Goal: Check status: Check status

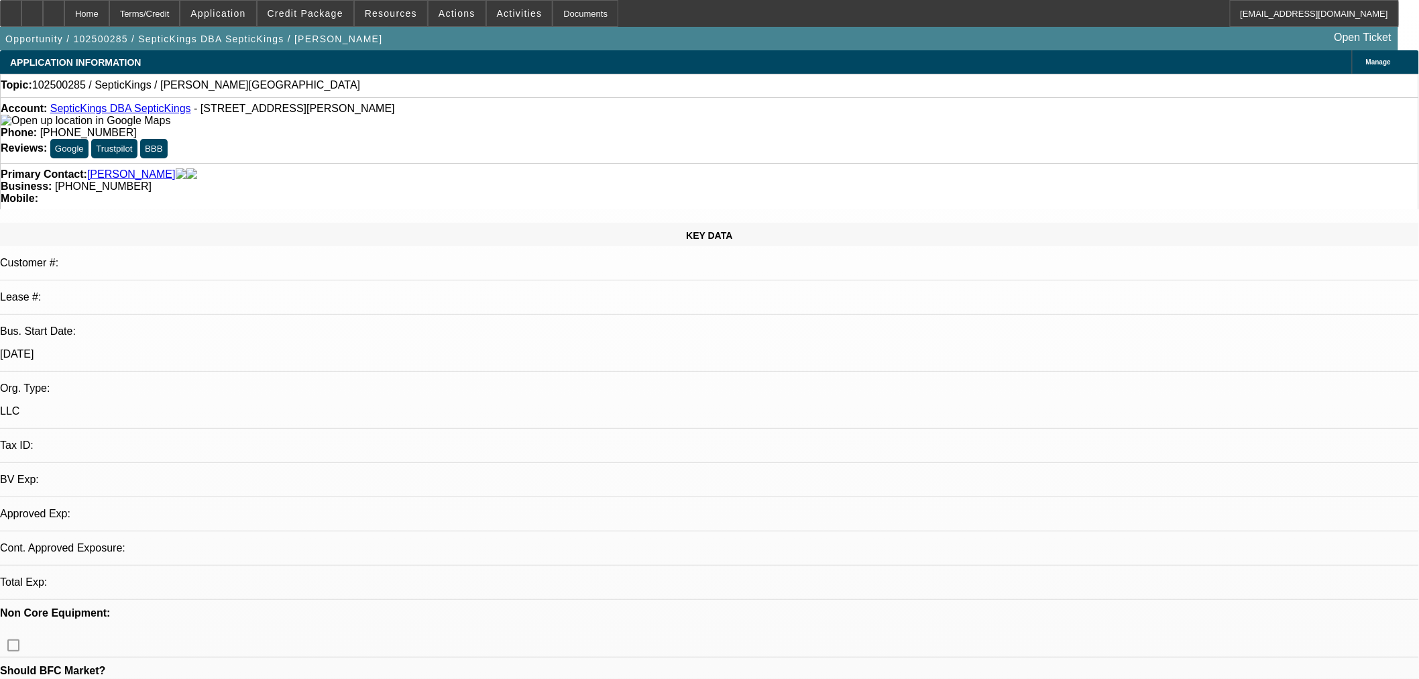
select select "0"
select select "2"
select select "0.1"
select select "4"
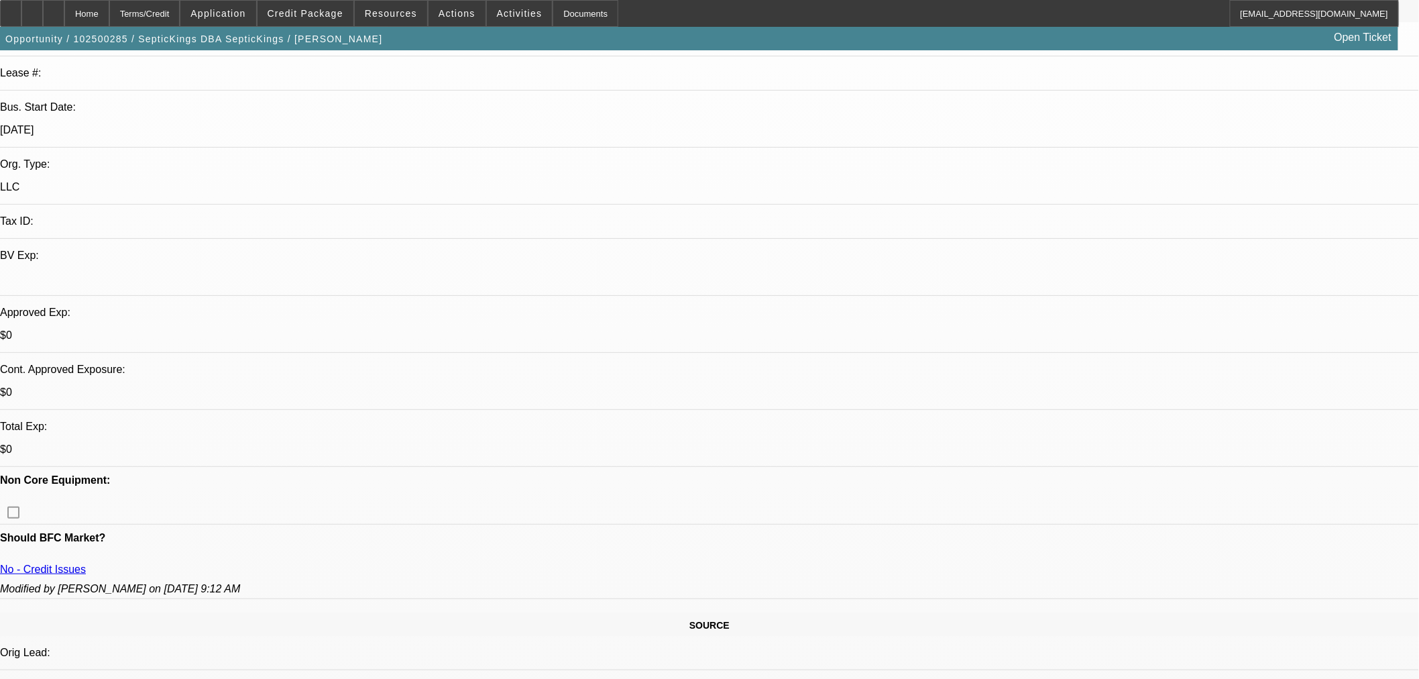
scroll to position [298, 0]
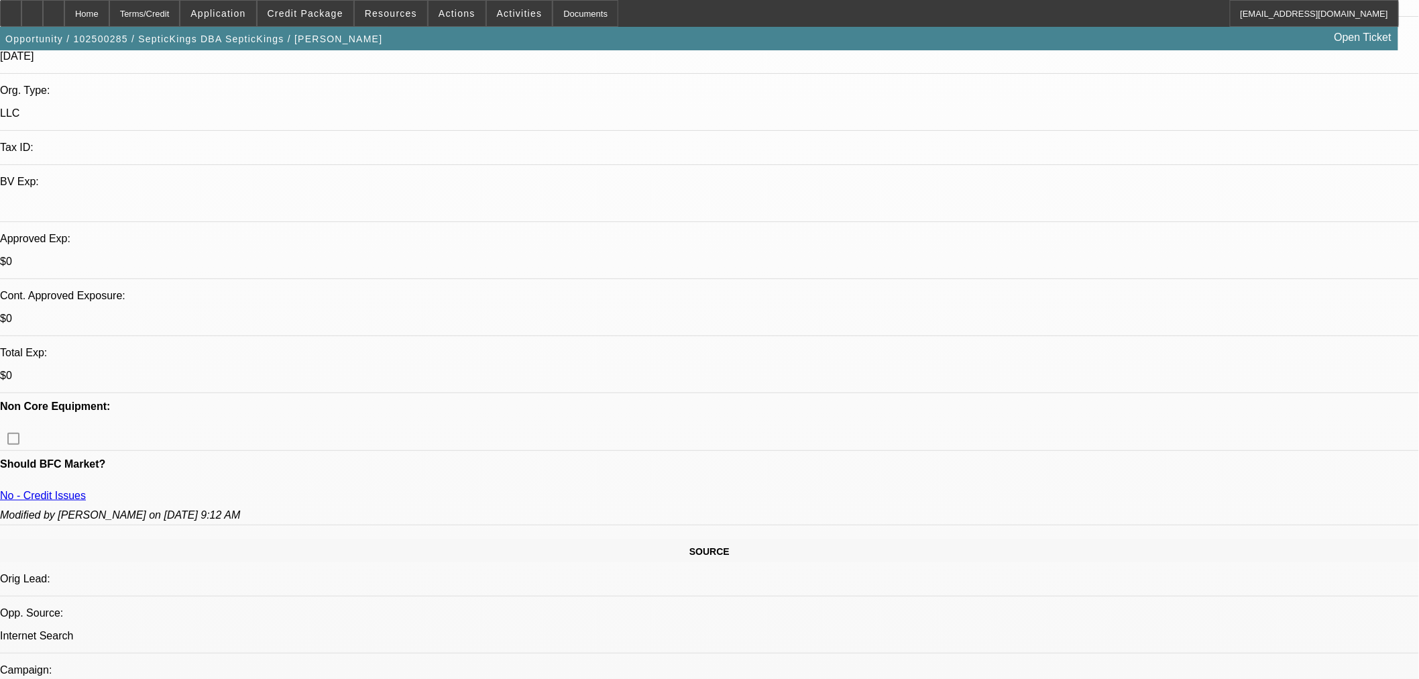
drag, startPoint x: 354, startPoint y: 292, endPoint x: 364, endPoint y: 294, distance: 10.1
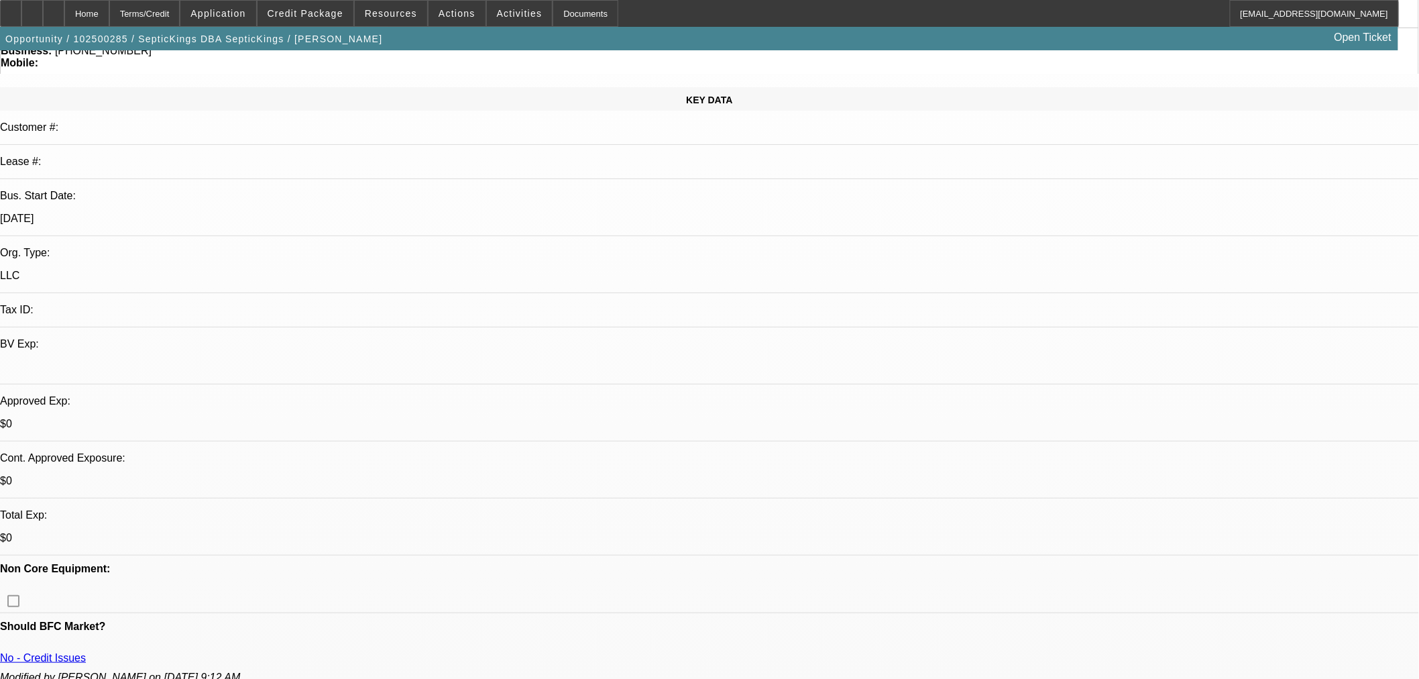
scroll to position [0, 0]
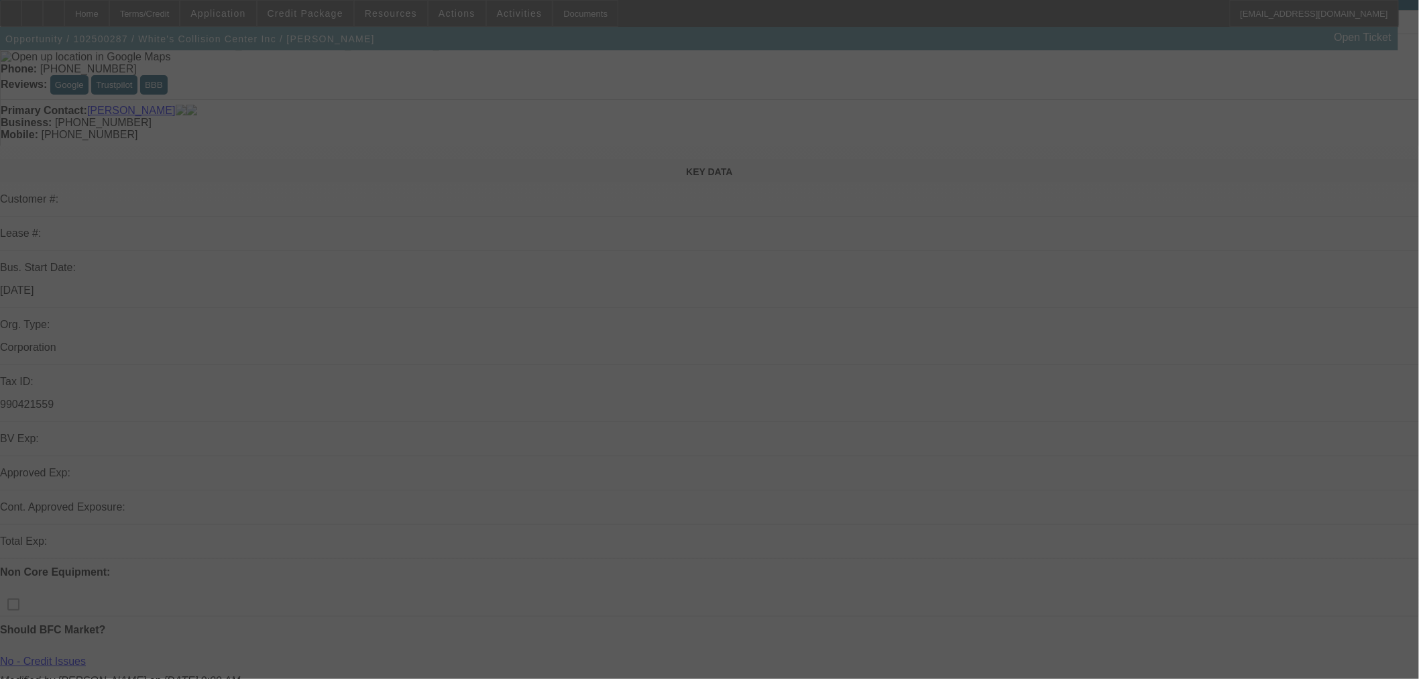
scroll to position [149, 0]
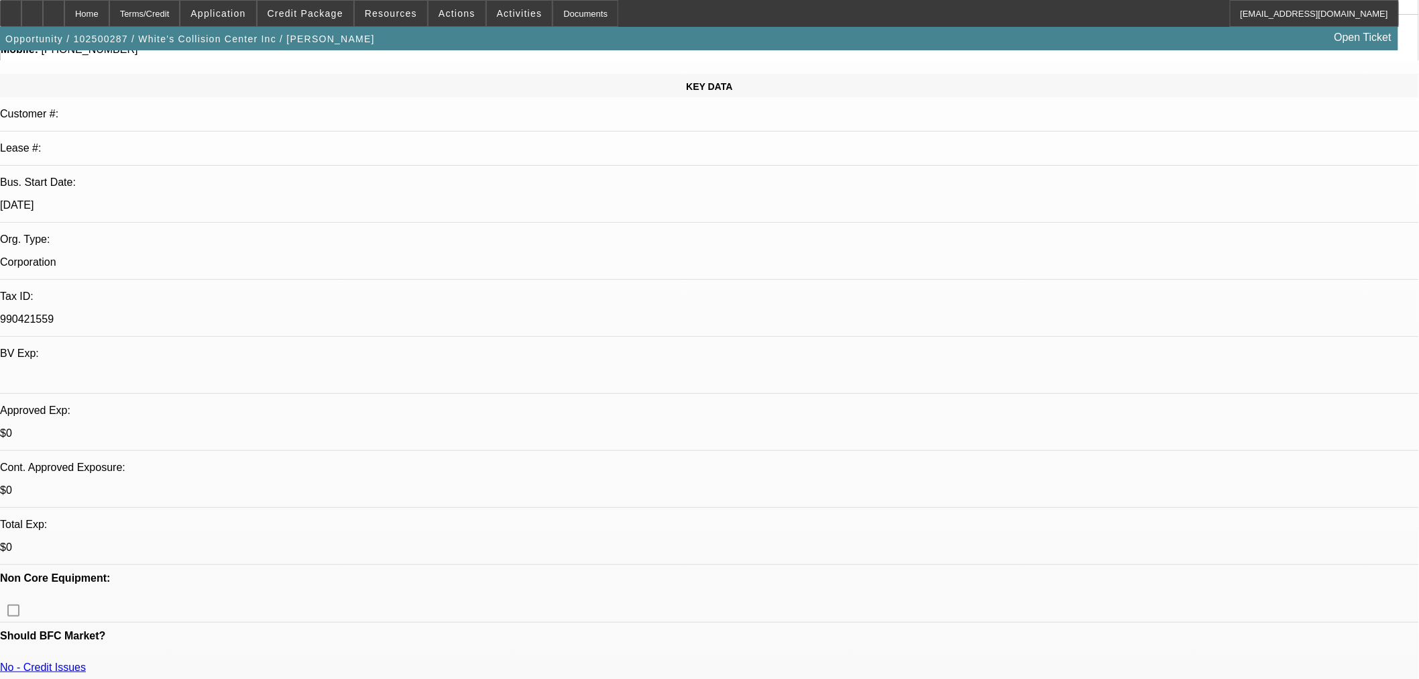
select select "0"
select select "2"
select select "0.1"
select select "4"
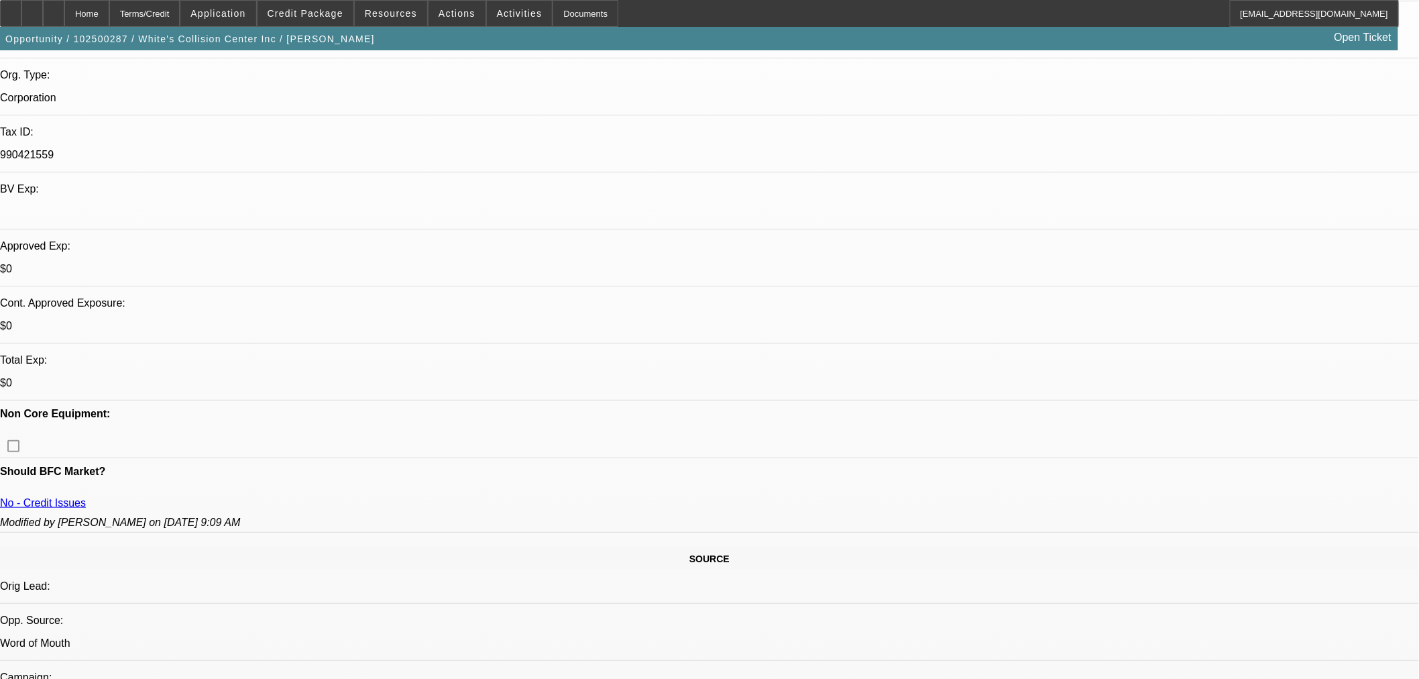
scroll to position [298, 0]
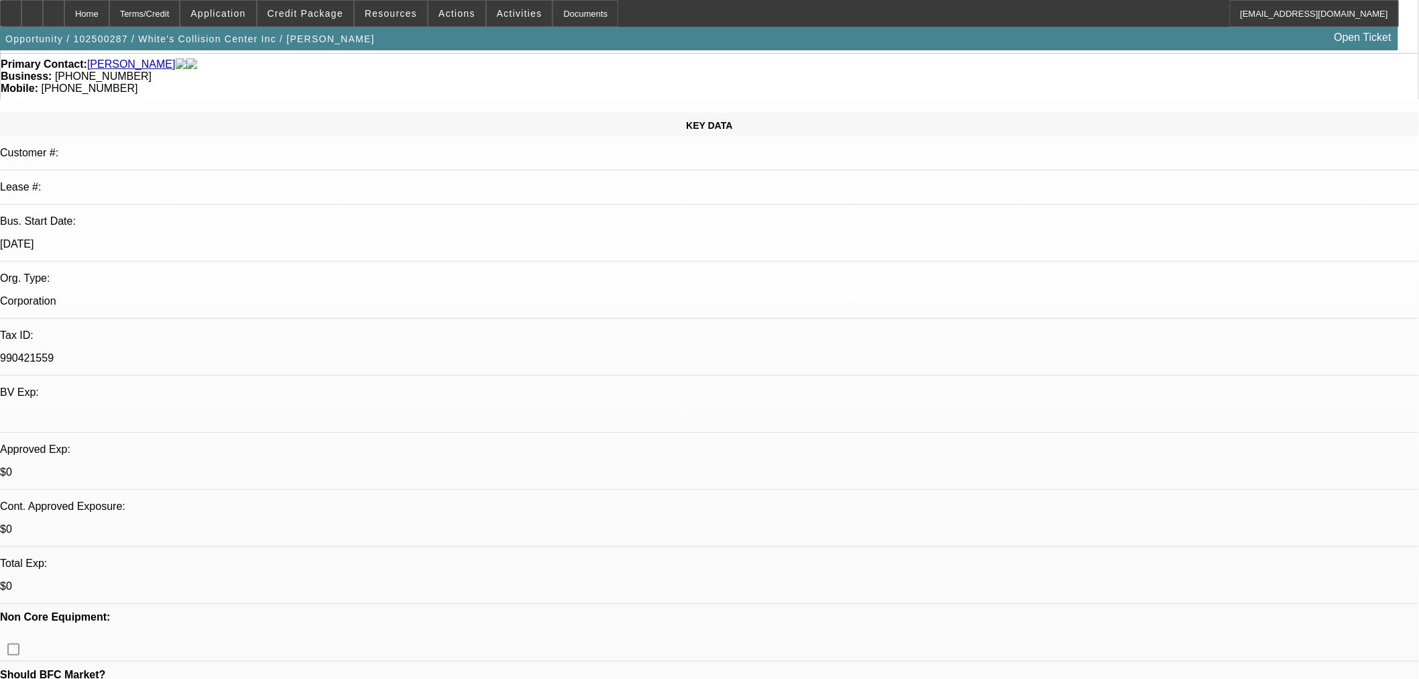
scroll to position [0, 0]
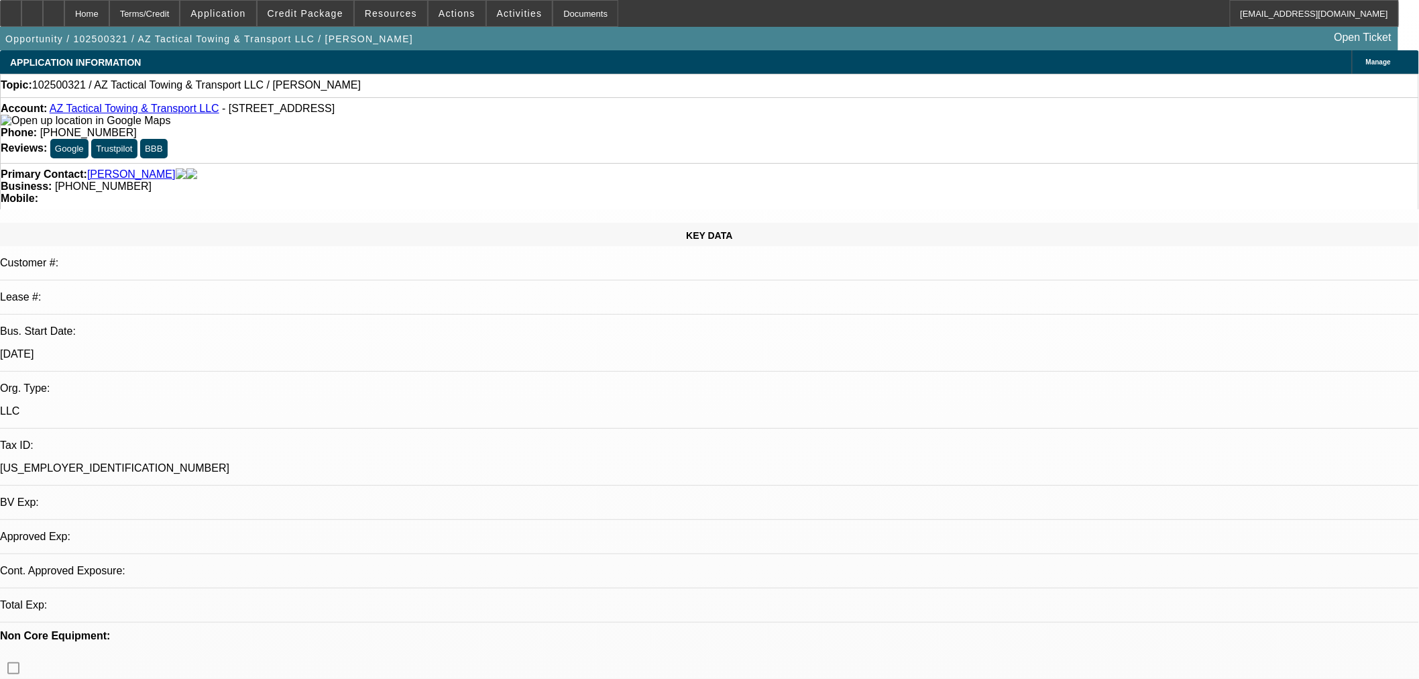
select select "0"
select select "2"
select select "0.1"
select select "4"
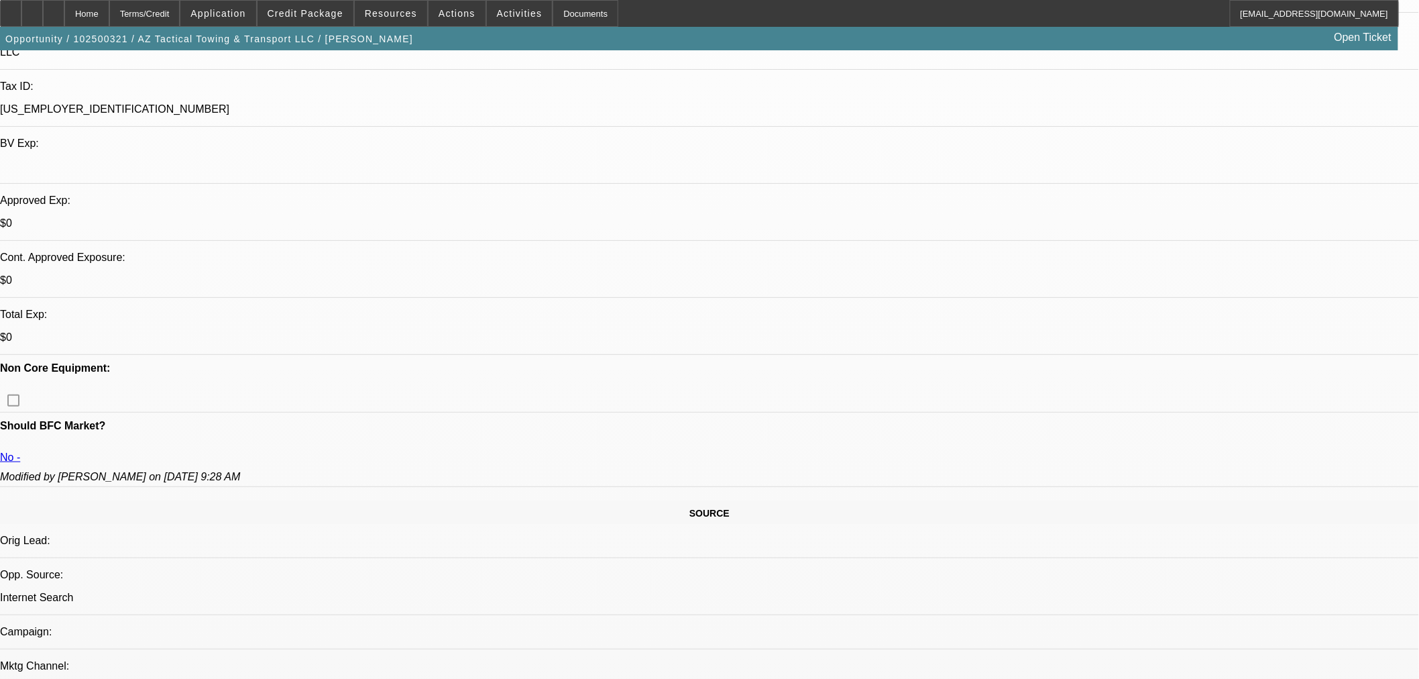
scroll to position [372, 0]
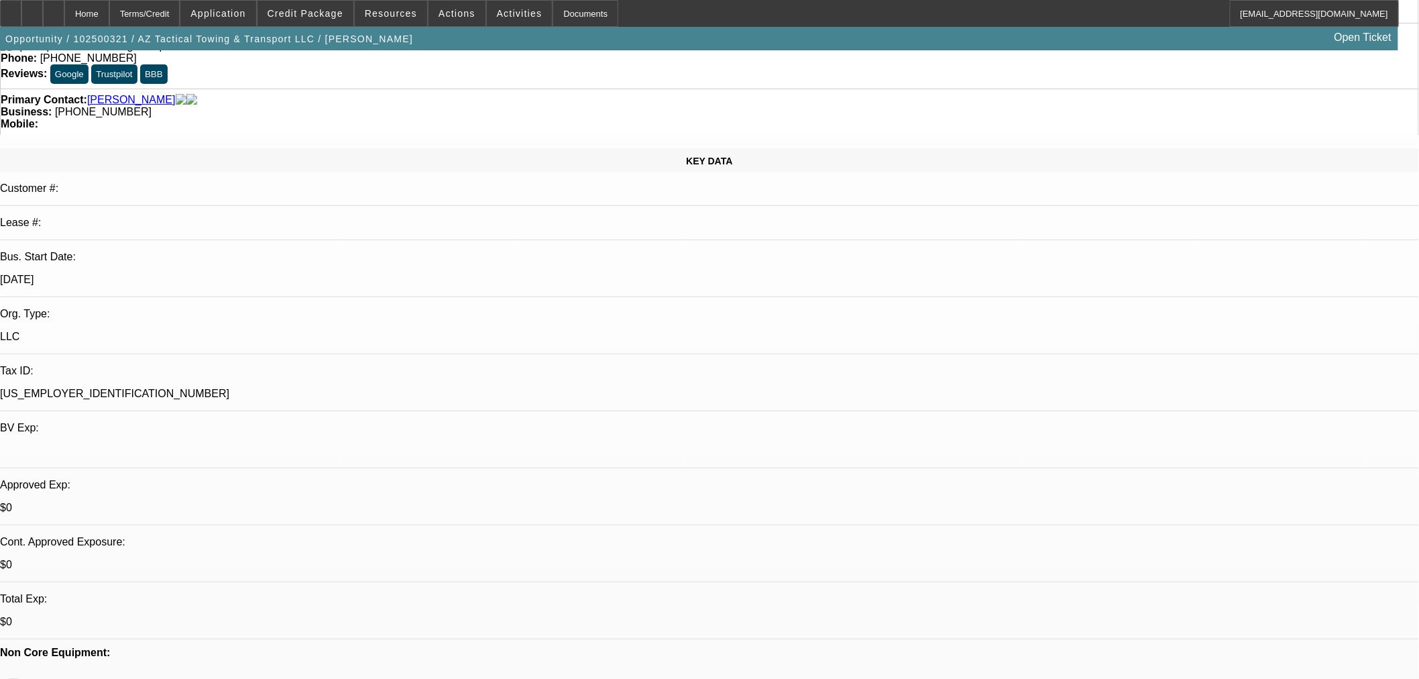
scroll to position [0, 0]
